Goal: Task Accomplishment & Management: Complete application form

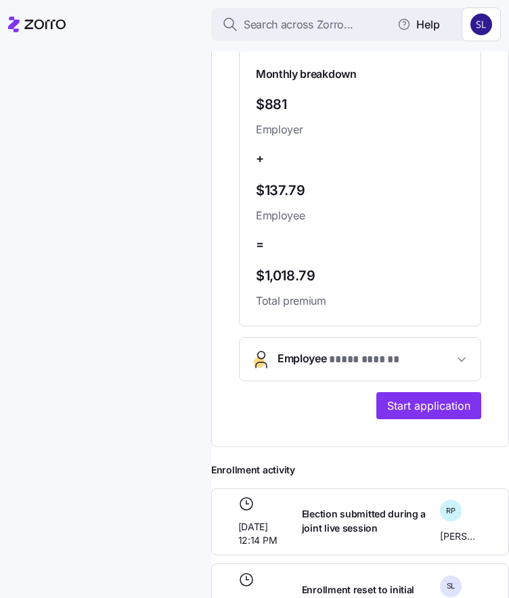
scroll to position [474, 0]
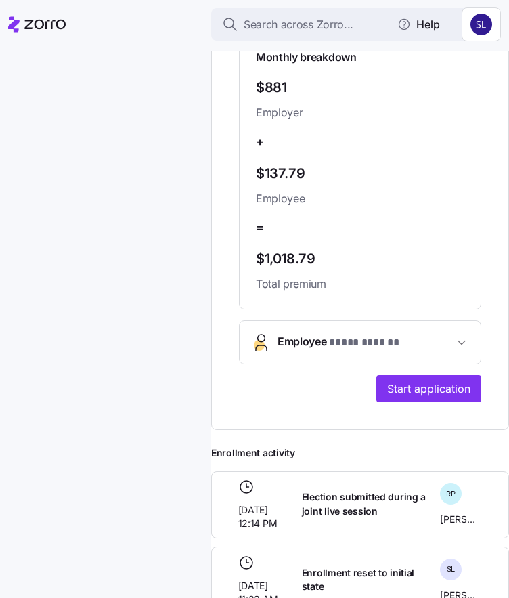
click at [397, 363] on button "Employee * **** ****** *" at bounding box center [360, 342] width 241 height 43
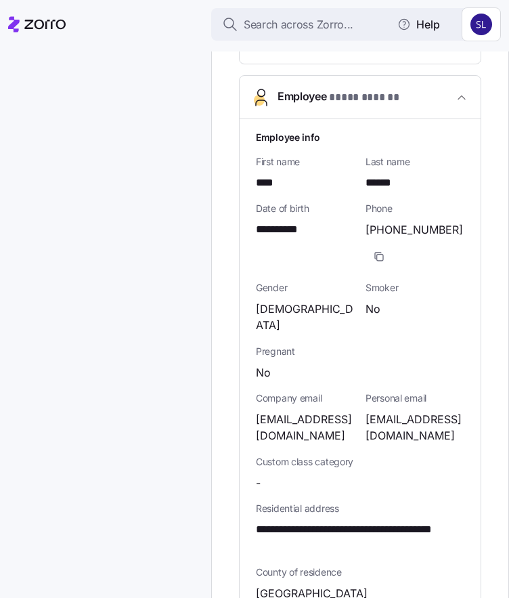
scroll to position [812, 0]
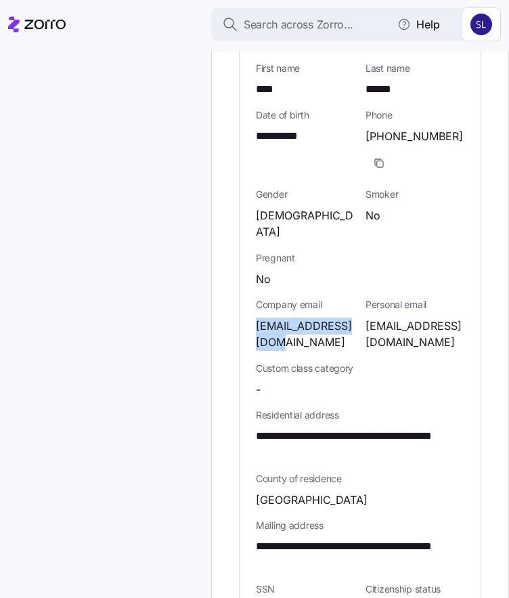
drag, startPoint x: 288, startPoint y: 340, endPoint x: 254, endPoint y: 320, distance: 39.5
click at [254, 320] on div "**********" at bounding box center [360, 418] width 241 height 785
copy span "[EMAIL_ADDRESS][DOMAIN_NAME]"
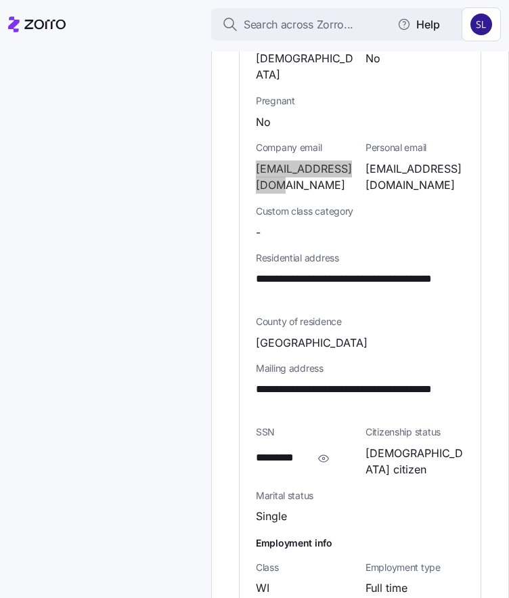
scroll to position [1083, 0]
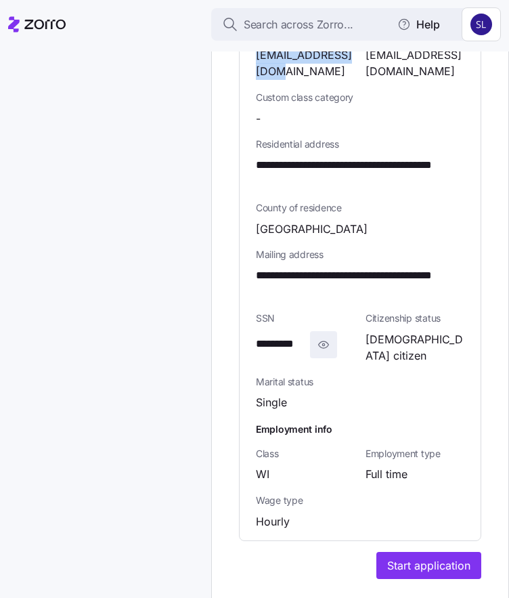
click at [322, 353] on icon "button" at bounding box center [324, 344] width 14 height 16
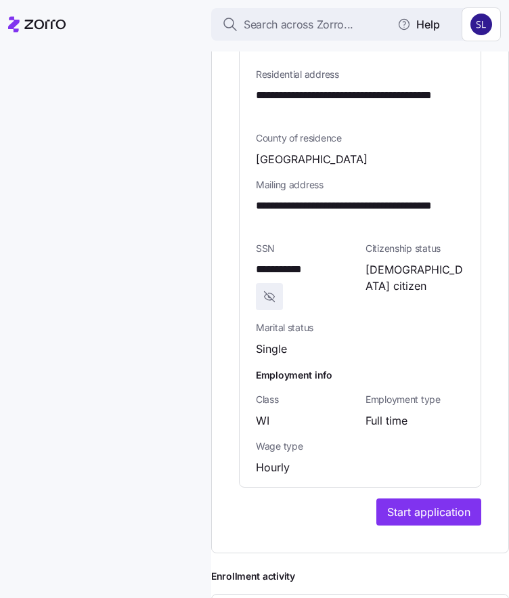
scroll to position [1218, 0]
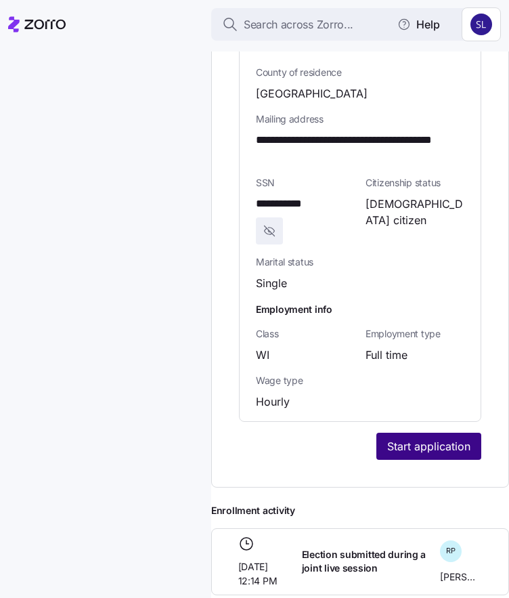
click at [412, 454] on span "Start application" at bounding box center [428, 446] width 83 height 16
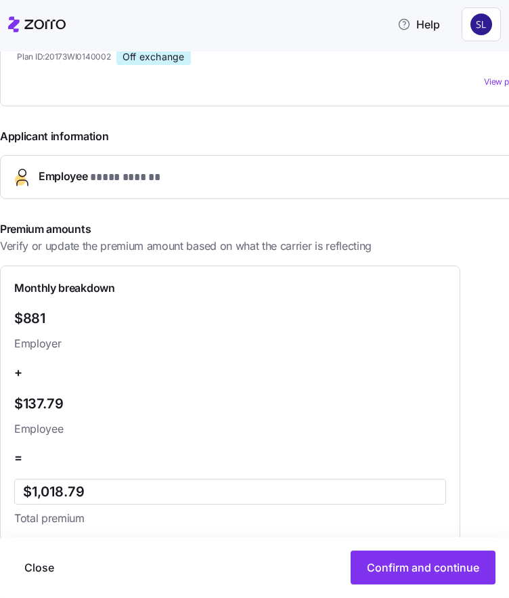
scroll to position [388, 0]
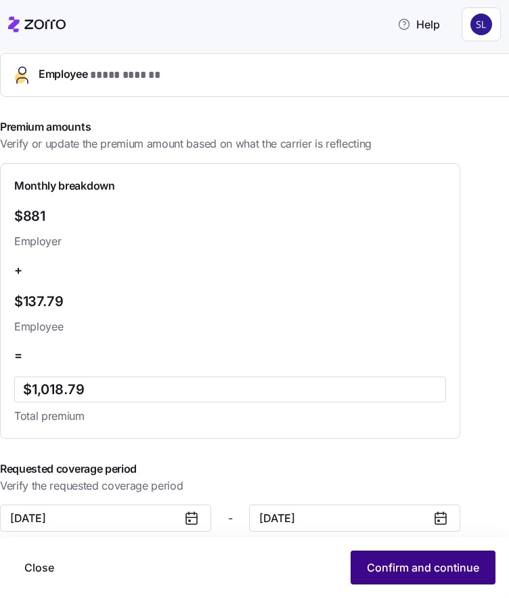
click at [401, 564] on span "Confirm and continue" at bounding box center [423, 567] width 112 height 16
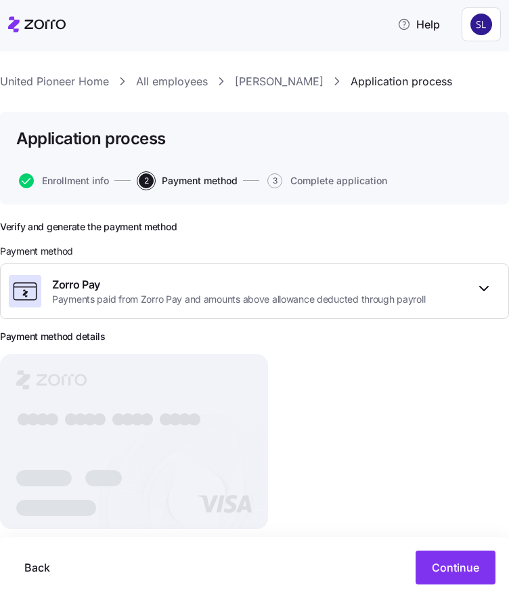
scroll to position [8, 0]
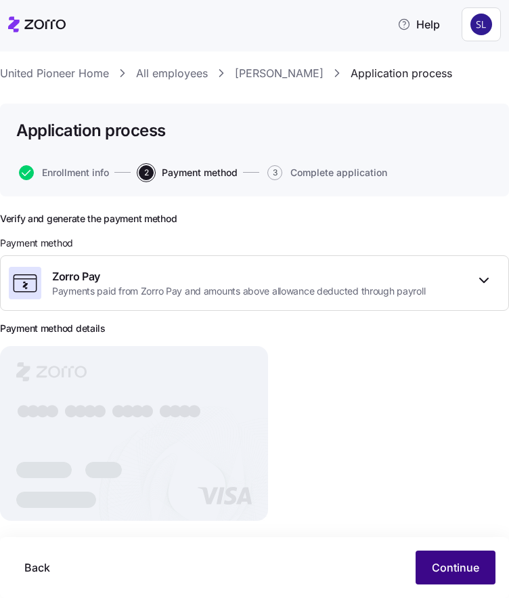
click at [440, 566] on span "Continue" at bounding box center [455, 567] width 47 height 16
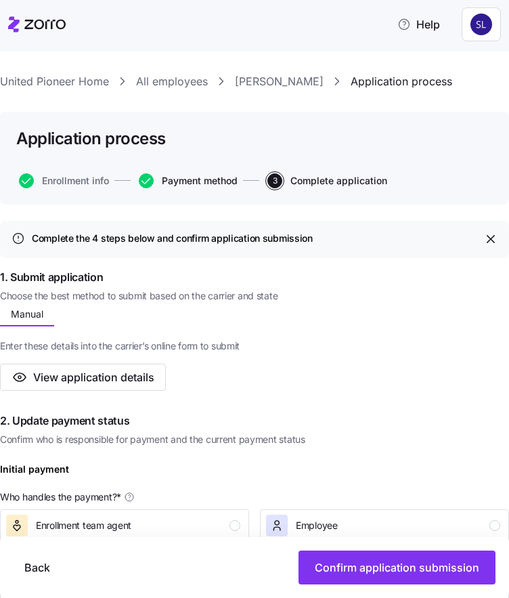
click at [214, 176] on span "Payment method" at bounding box center [200, 180] width 76 height 9
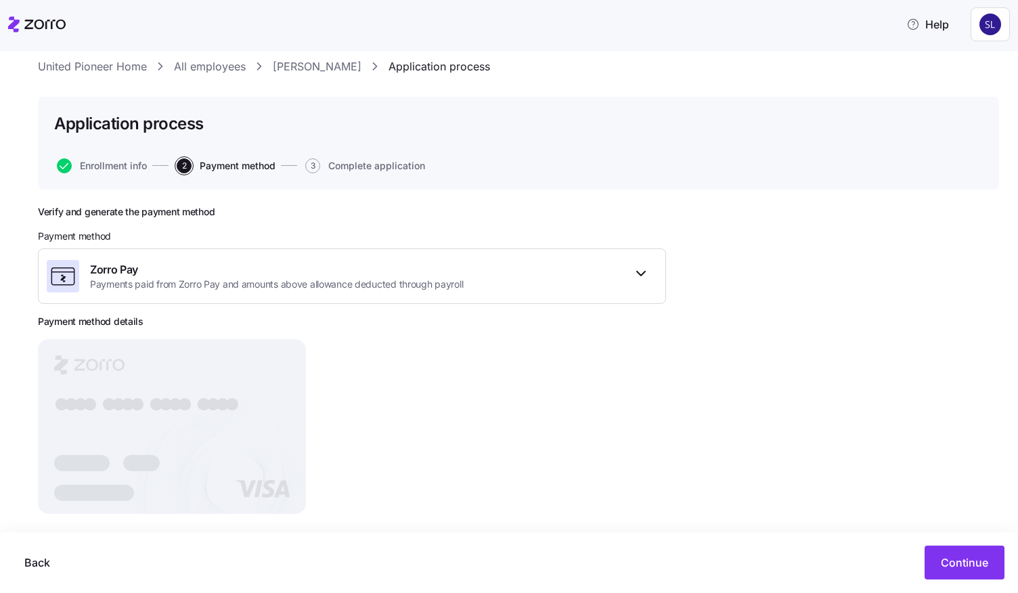
scroll to position [51, 0]
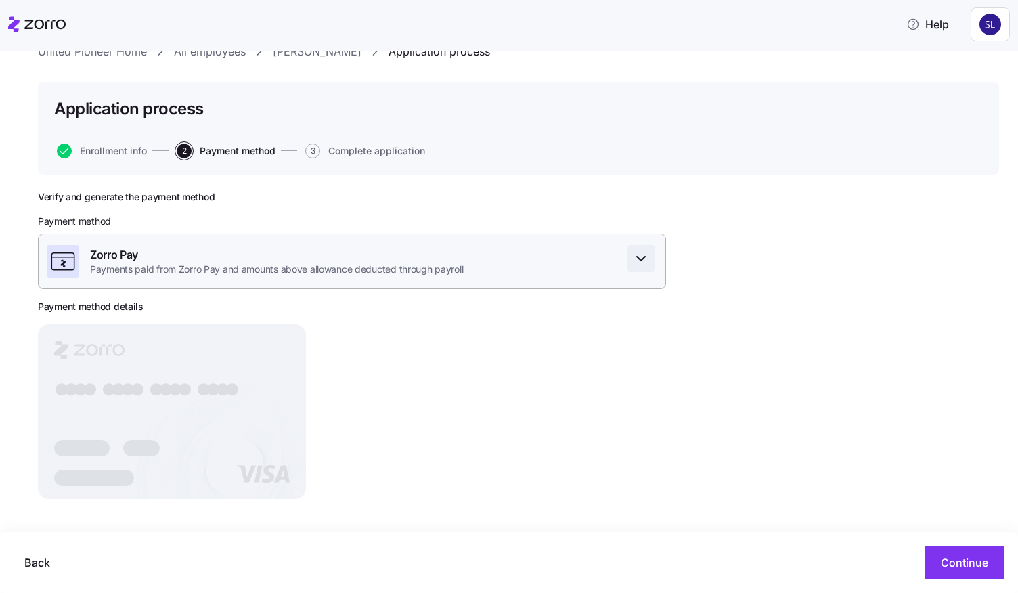
click at [641, 259] on icon "button" at bounding box center [641, 258] width 16 height 16
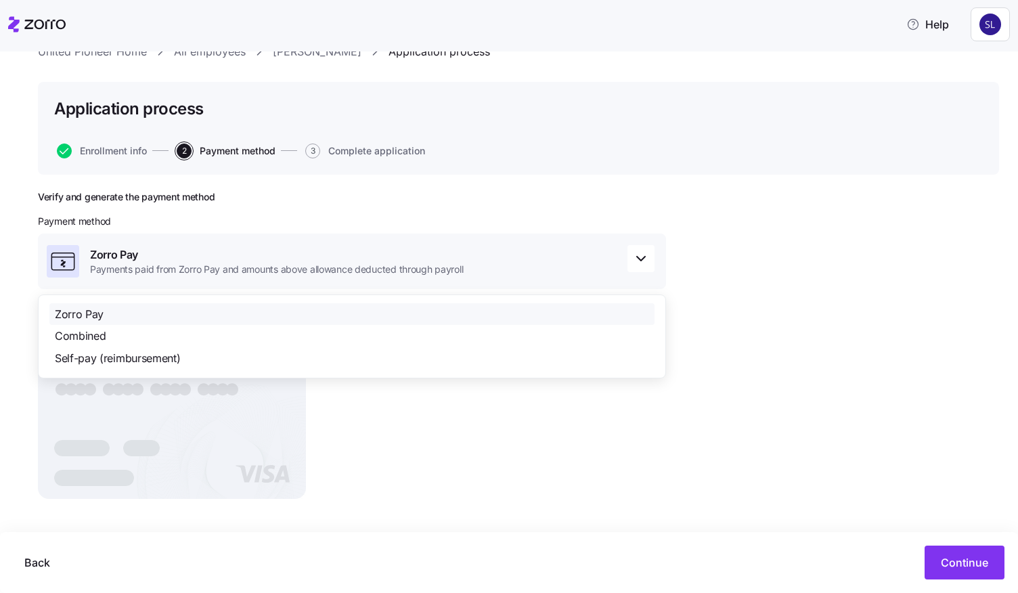
click at [106, 315] on div "Zorro Pay" at bounding box center [351, 314] width 605 height 22
click at [110, 312] on div "Zorro Pay" at bounding box center [351, 314] width 605 height 22
click at [286, 228] on div "Payment method" at bounding box center [352, 222] width 628 height 14
click at [300, 210] on div "Verify and generate the payment method Payment method Zorro Pay Payments paid f…" at bounding box center [352, 350] width 628 height 319
click at [481, 507] on div "Verify and generate the payment method Payment method Zorro Pay Payments paid f…" at bounding box center [352, 350] width 628 height 319
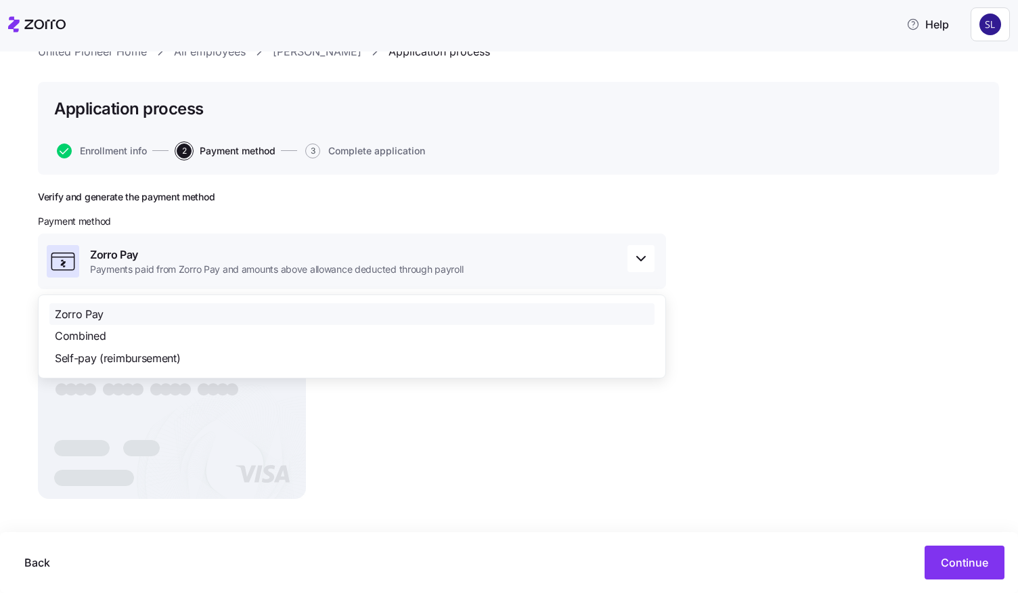
click at [131, 143] on button "Enrollment info" at bounding box center [102, 150] width 90 height 15
click at [125, 152] on span "Enrollment info" at bounding box center [113, 150] width 67 height 9
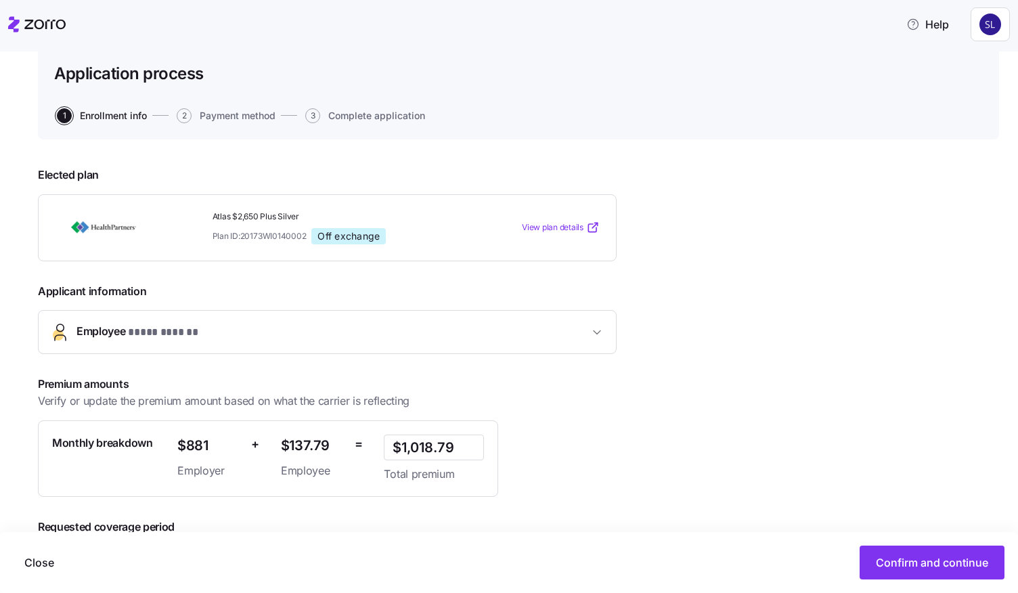
scroll to position [166, 0]
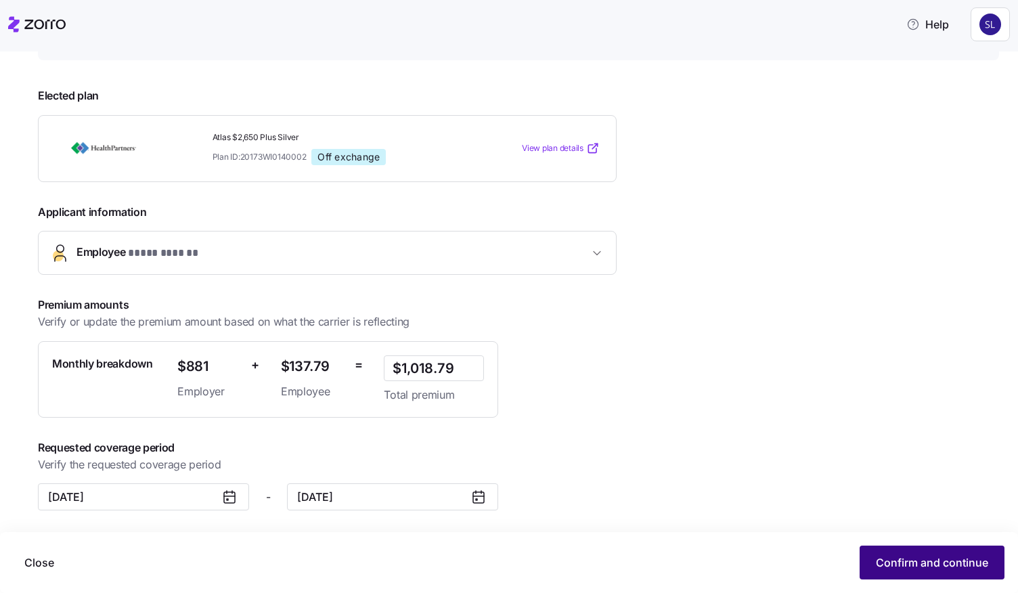
click at [885, 557] on span "Confirm and continue" at bounding box center [932, 562] width 112 height 16
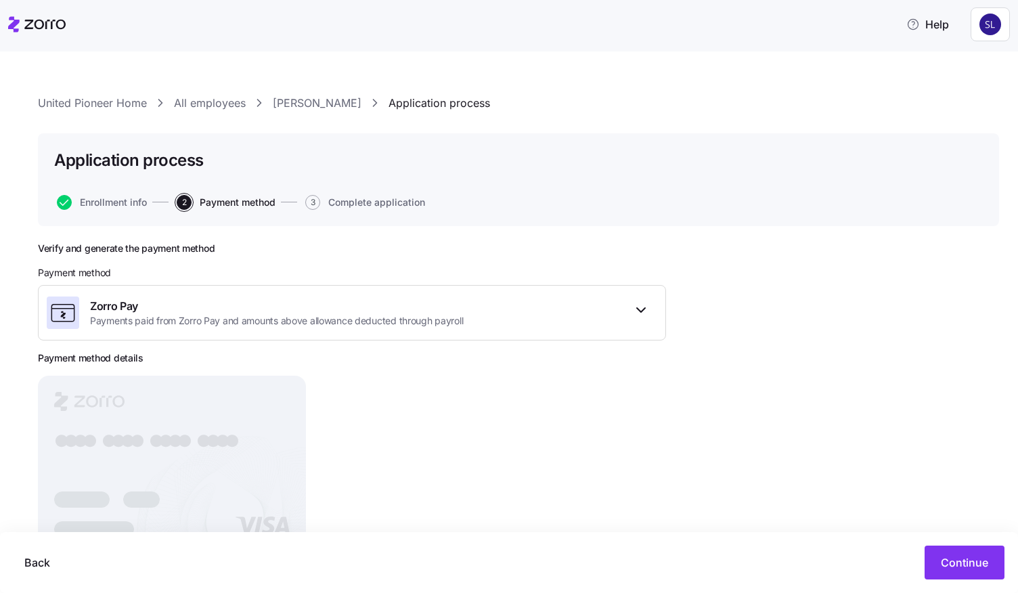
scroll to position [51, 0]
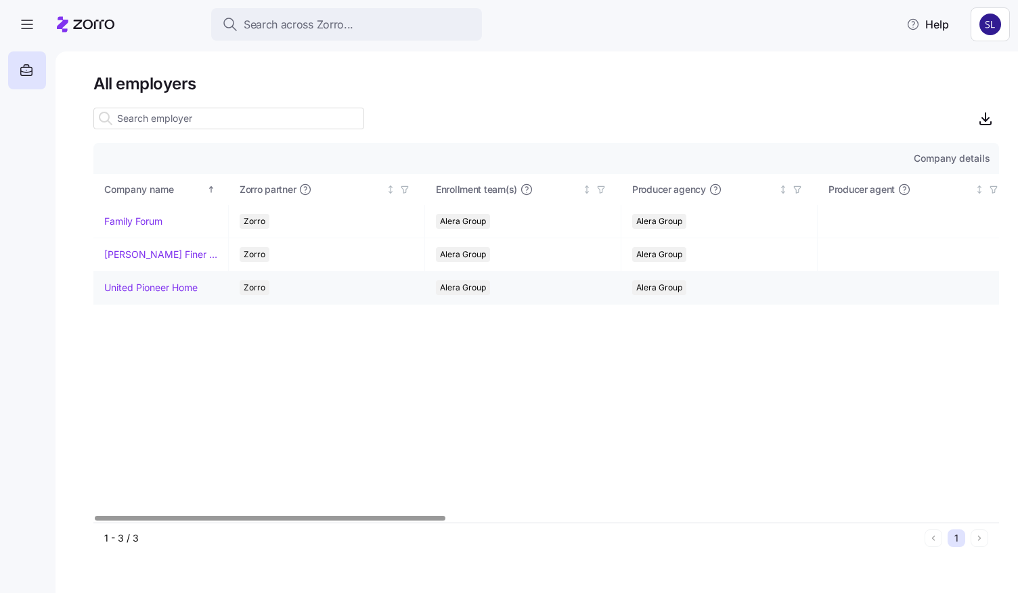
click at [165, 290] on link "United Pioneer Home" at bounding box center [150, 288] width 93 height 14
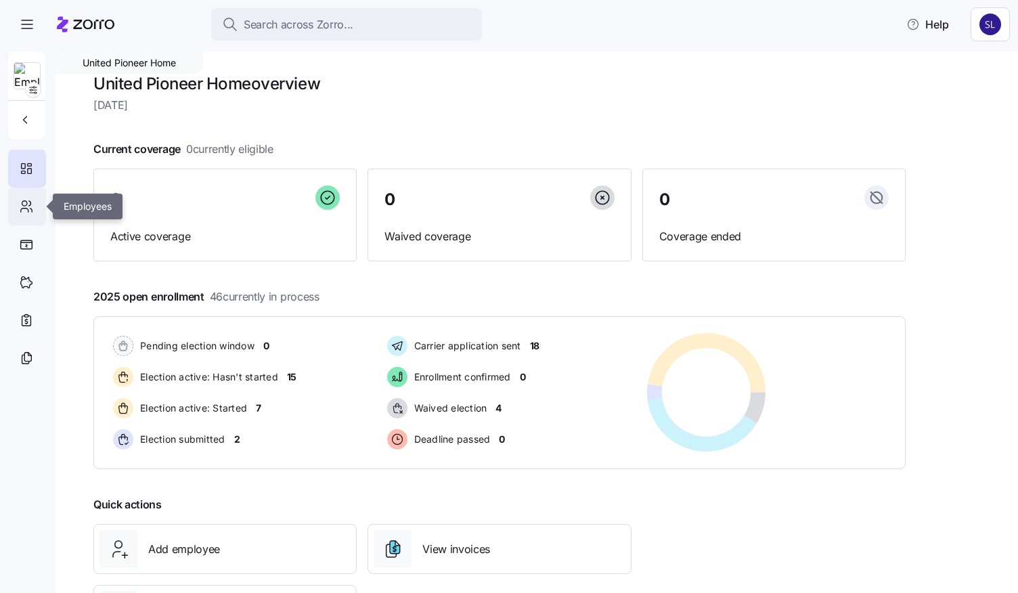
click at [24, 210] on icon at bounding box center [26, 206] width 15 height 16
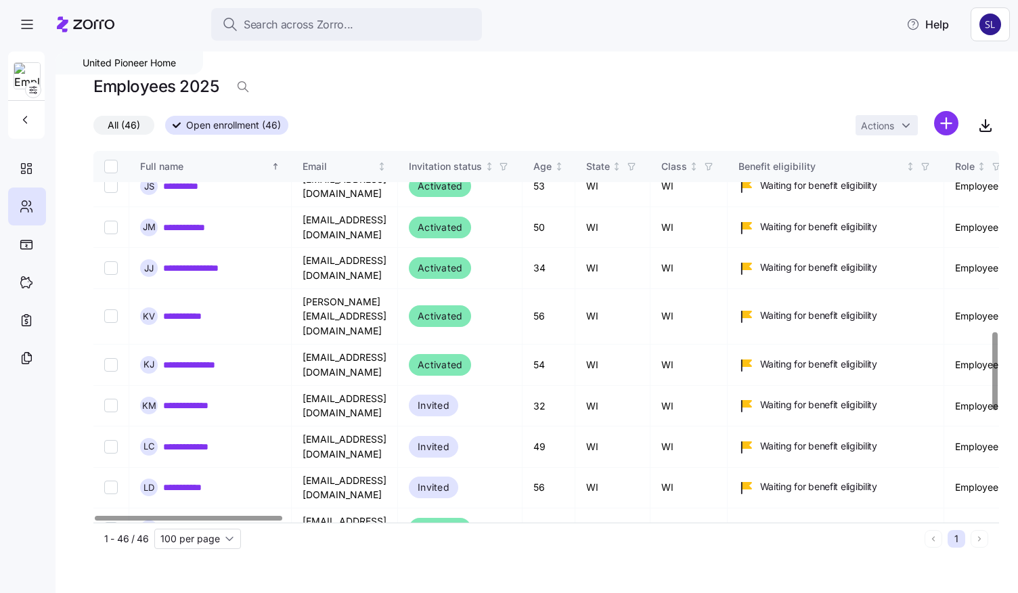
scroll to position [880, 0]
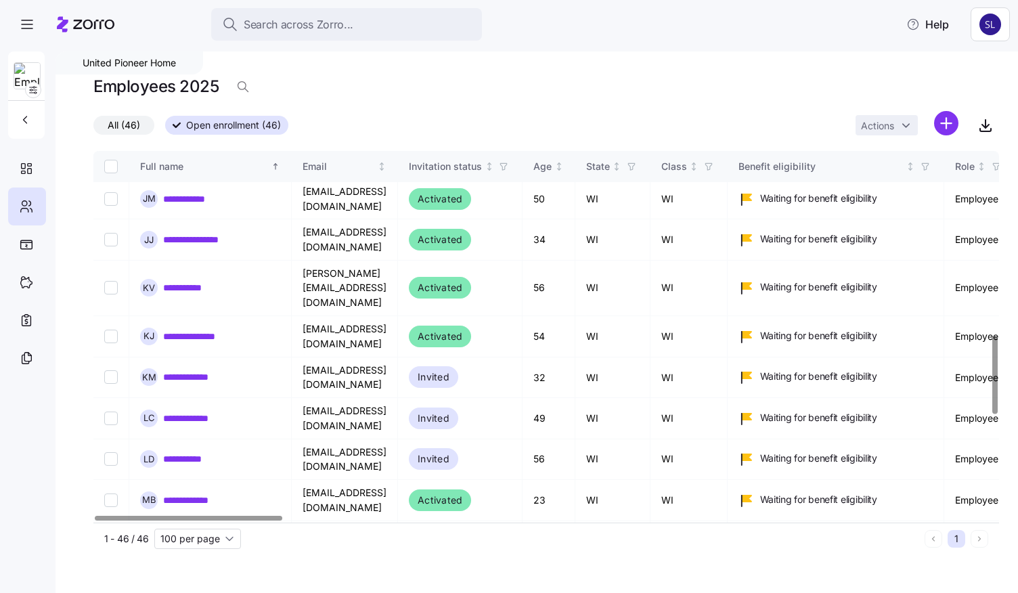
click at [192, 576] on link "**********" at bounding box center [192, 583] width 58 height 14
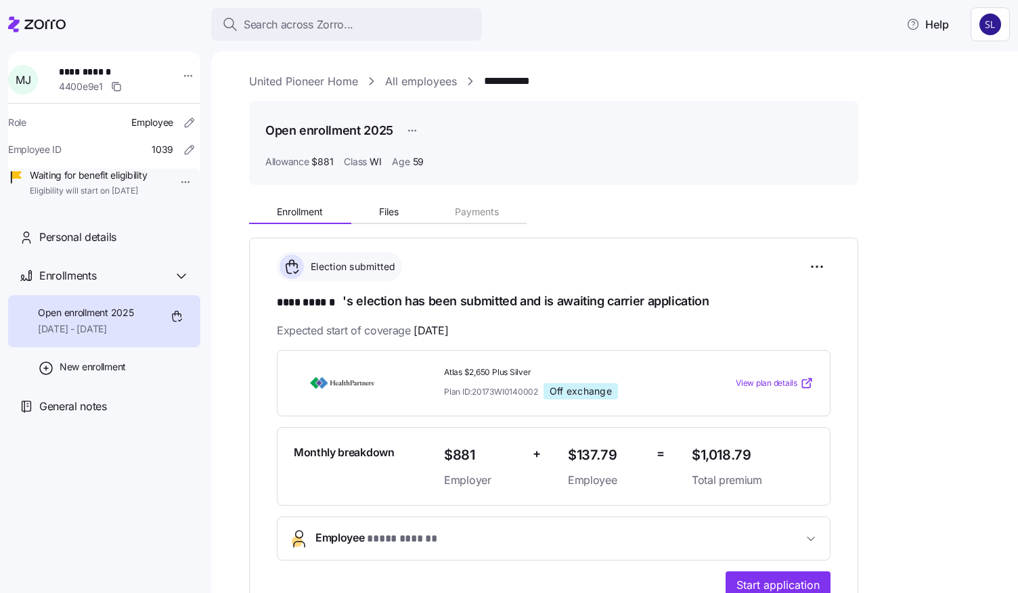
scroll to position [203, 0]
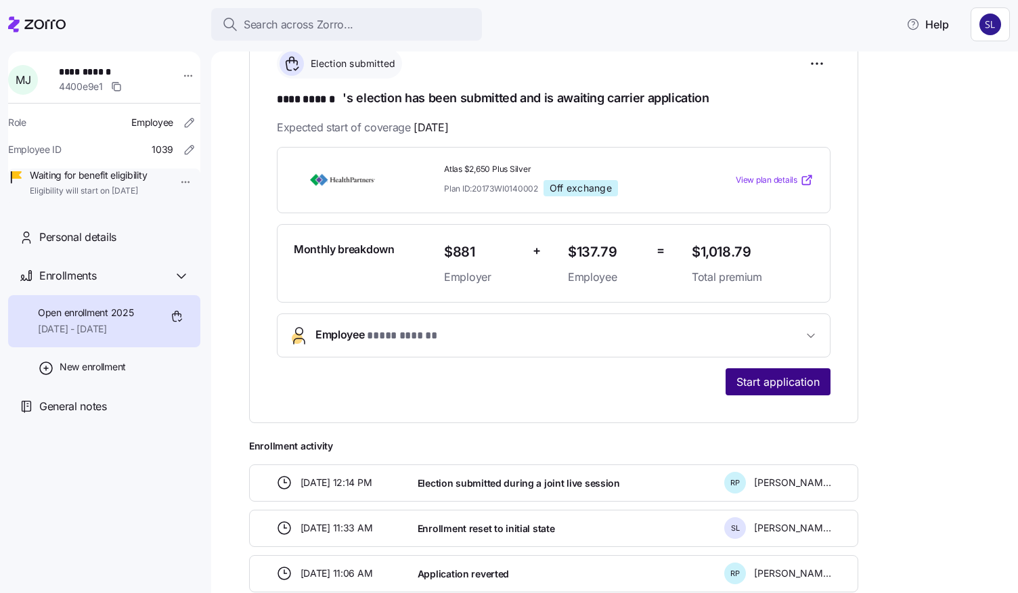
click at [796, 380] on span "Start application" at bounding box center [777, 382] width 83 height 16
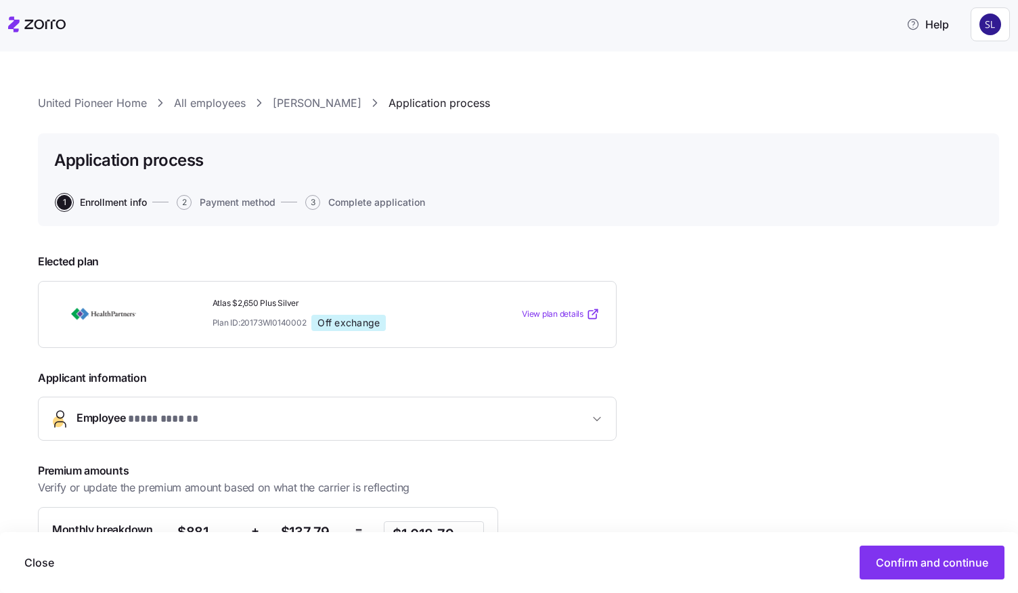
scroll to position [166, 0]
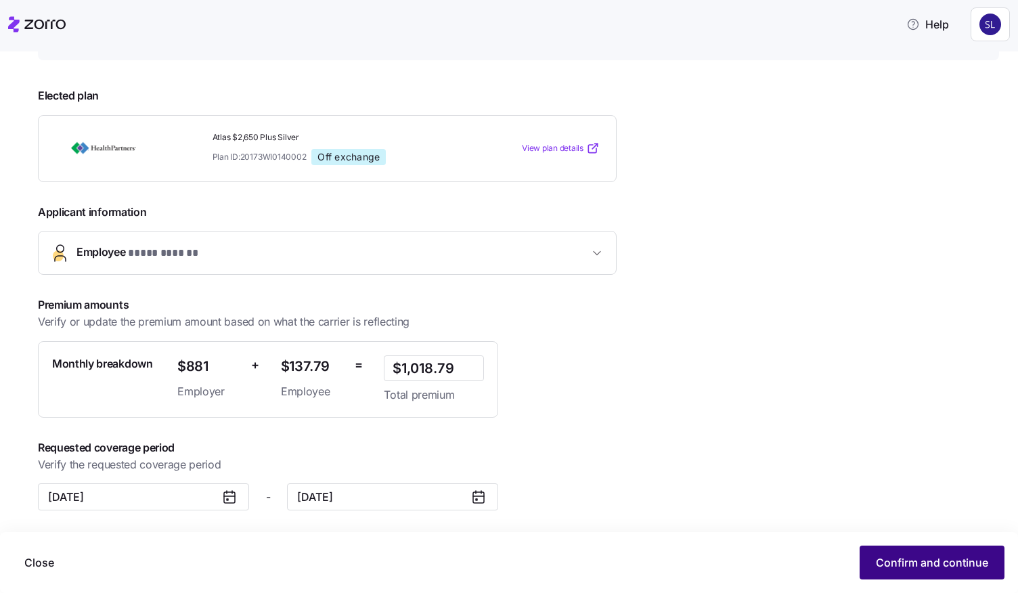
click at [906, 564] on span "Confirm and continue" at bounding box center [932, 562] width 112 height 16
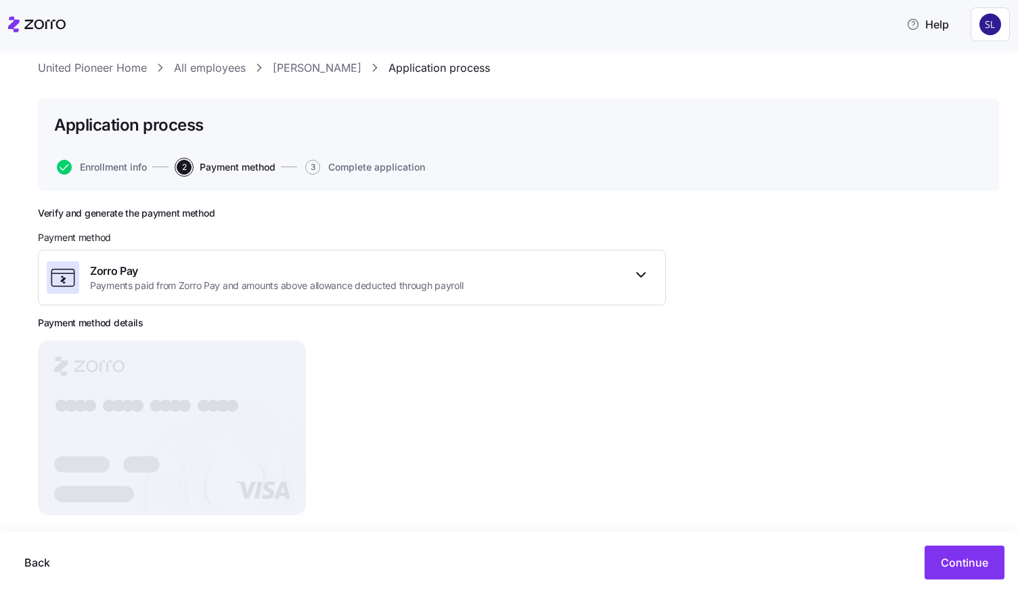
scroll to position [51, 0]
